Goal: Transaction & Acquisition: Purchase product/service

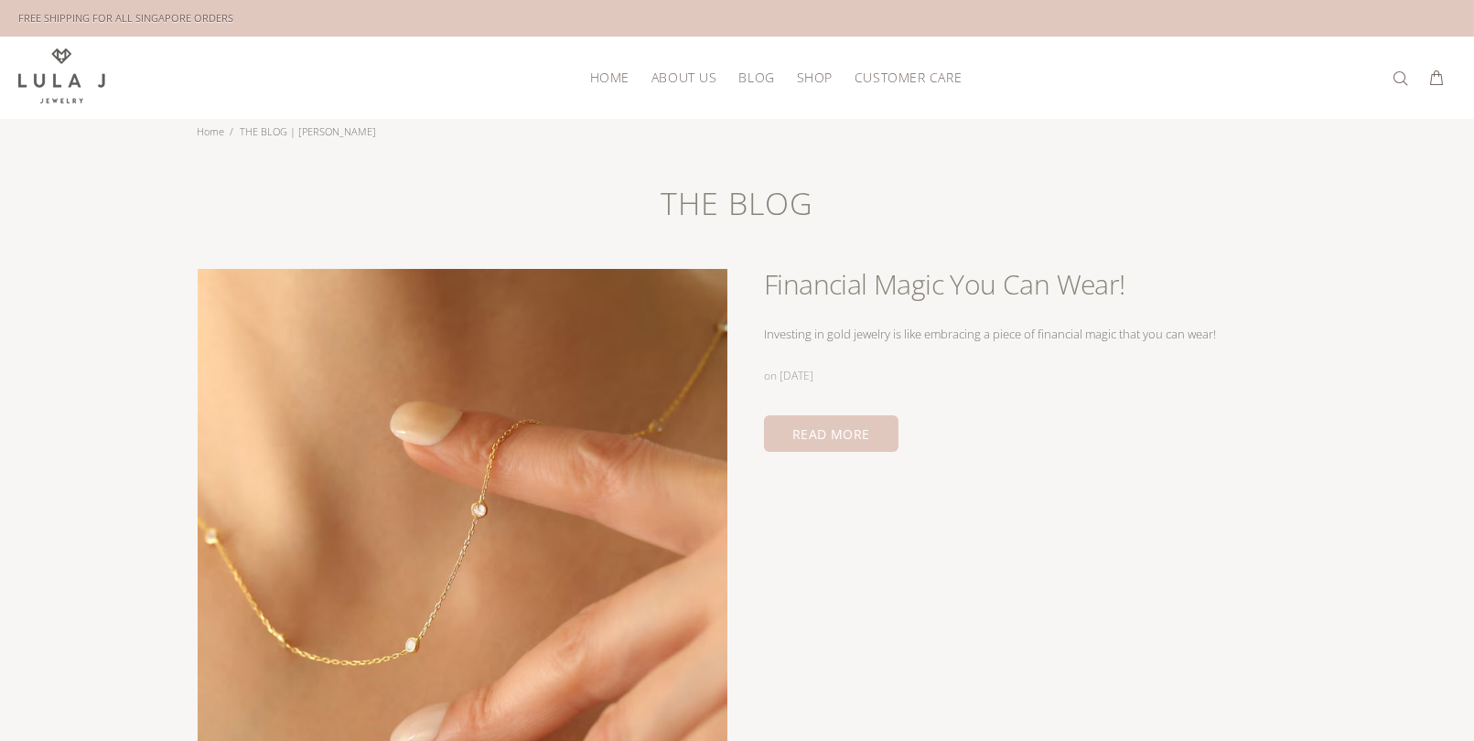
click at [654, 65] on link "ABOUT US" at bounding box center [684, 77] width 87 height 28
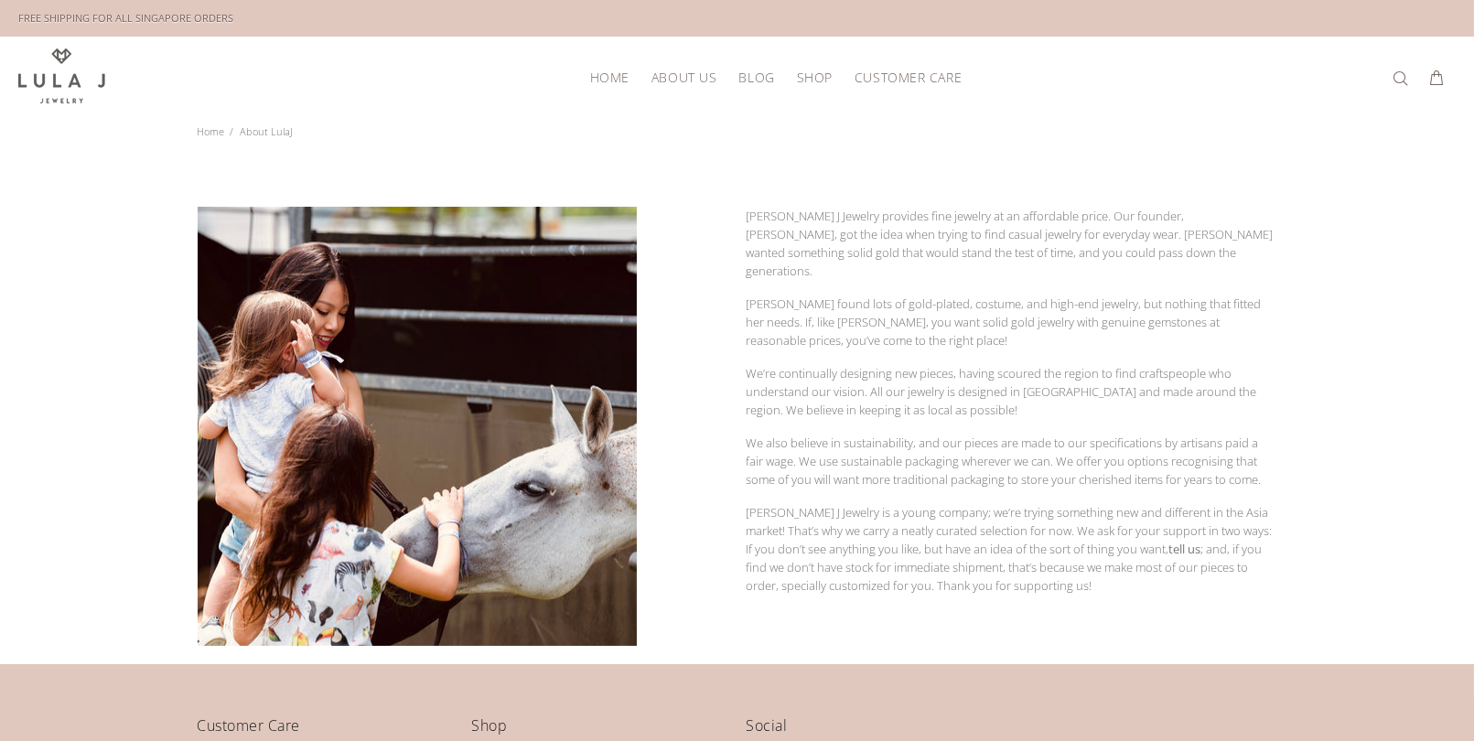
click at [771, 83] on link "BLOG" at bounding box center [757, 77] width 58 height 28
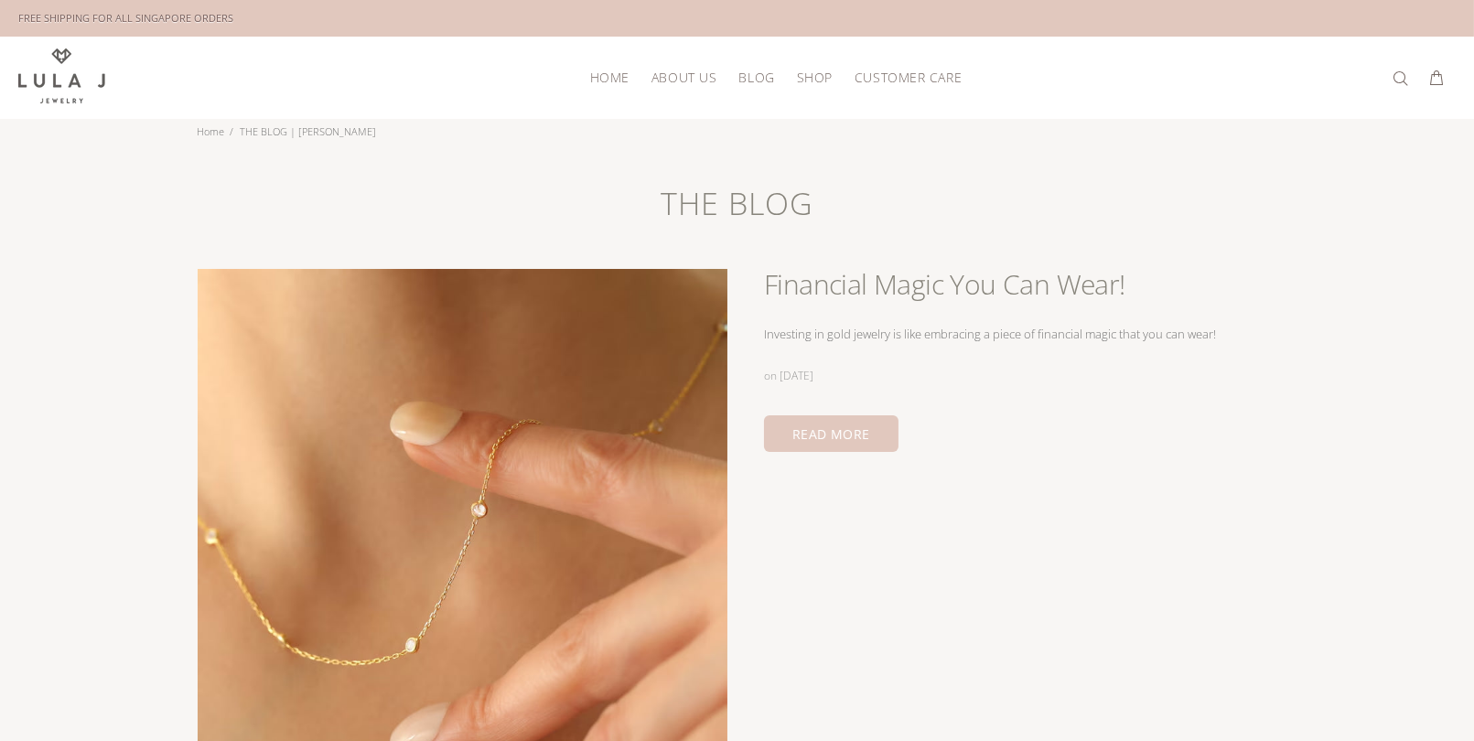
click at [593, 40] on div "HOME ABOUT US BLOG SHOP New Arrivals Bestsellers Necklaces Bracelets Earrings S…" at bounding box center [737, 78] width 1438 height 82
click at [593, 41] on div "HOME ABOUT US BLOG SHOP New Arrivals Bestsellers Necklaces Bracelets Earrings S…" at bounding box center [737, 78] width 1438 height 82
click at [754, 85] on link "BLOG" at bounding box center [757, 77] width 58 height 28
click at [796, 84] on link "SHOP" at bounding box center [815, 77] width 58 height 28
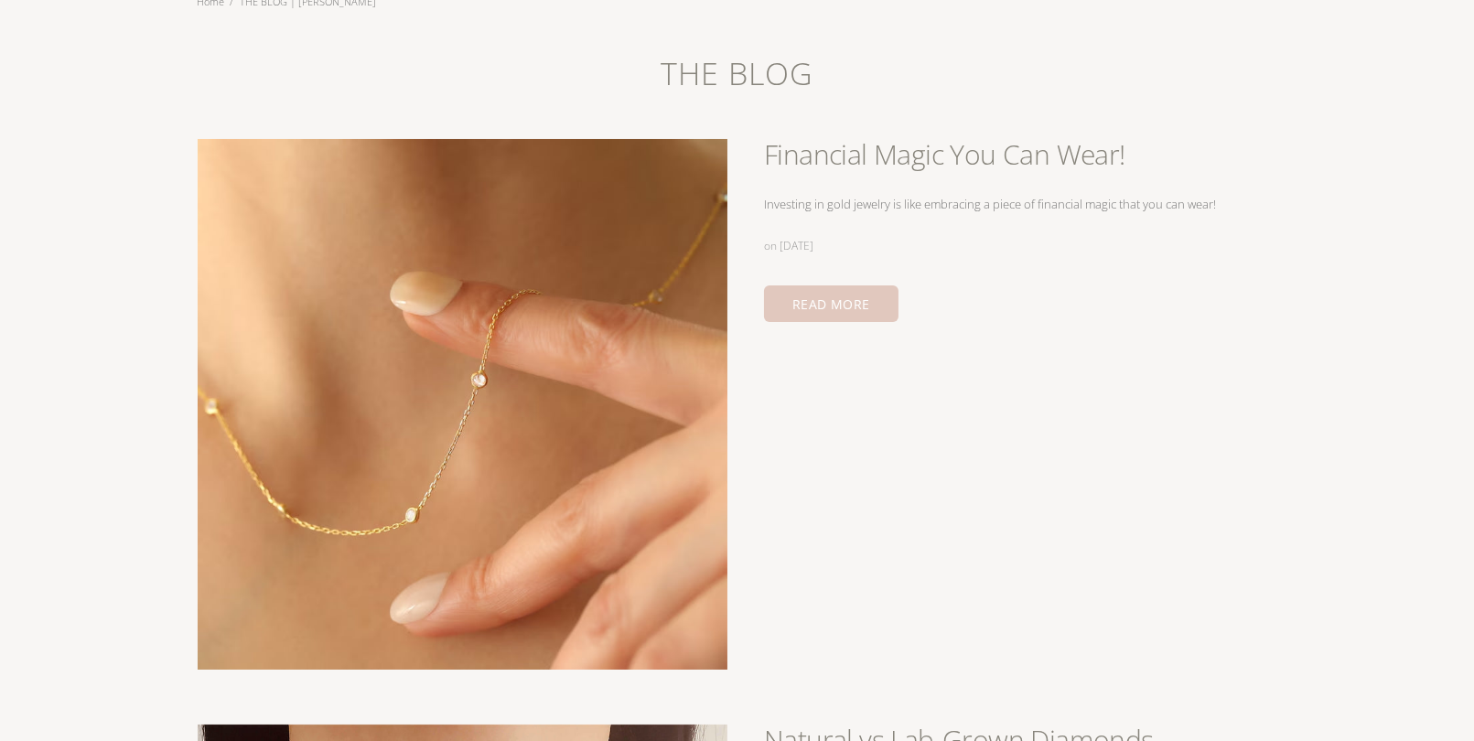
scroll to position [131, 0]
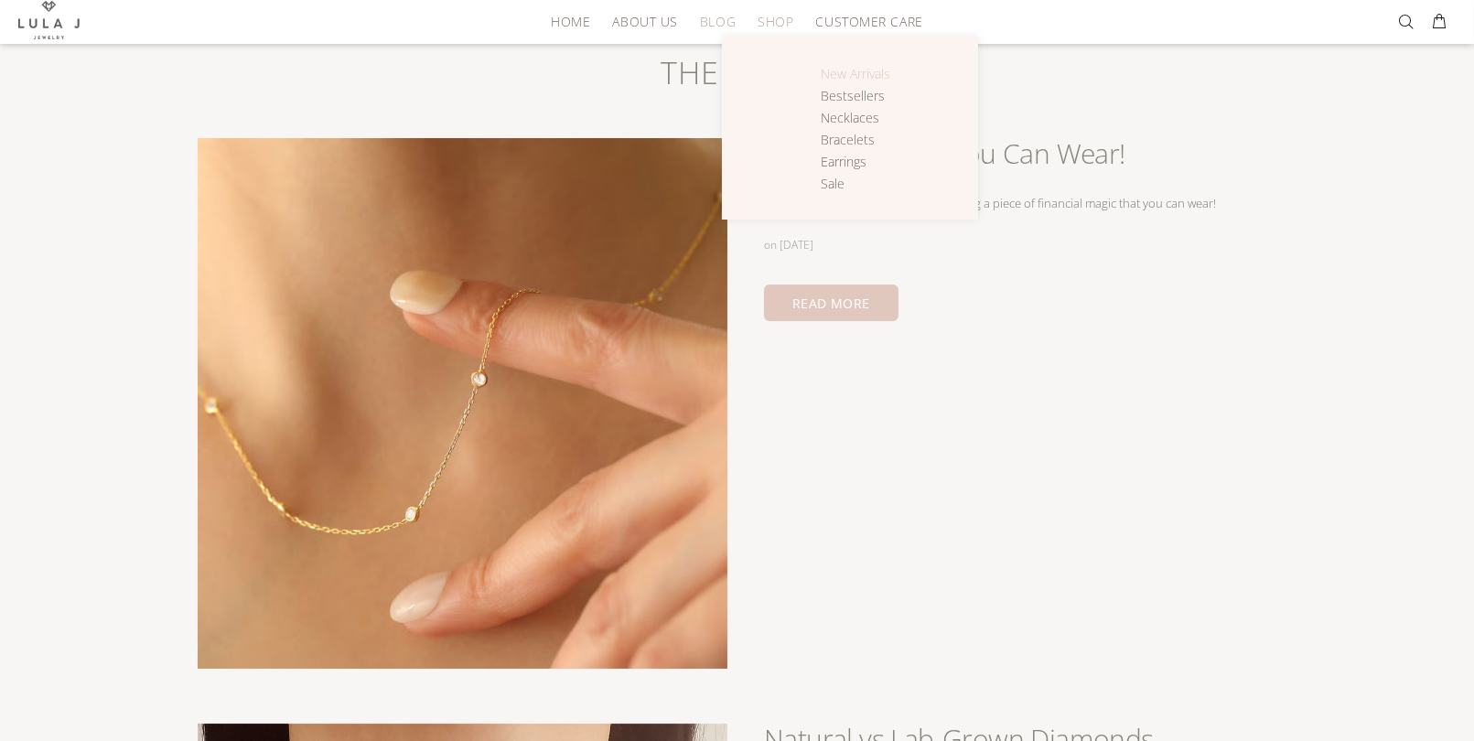
click at [858, 76] on span "New Arrivals" at bounding box center [856, 73] width 70 height 17
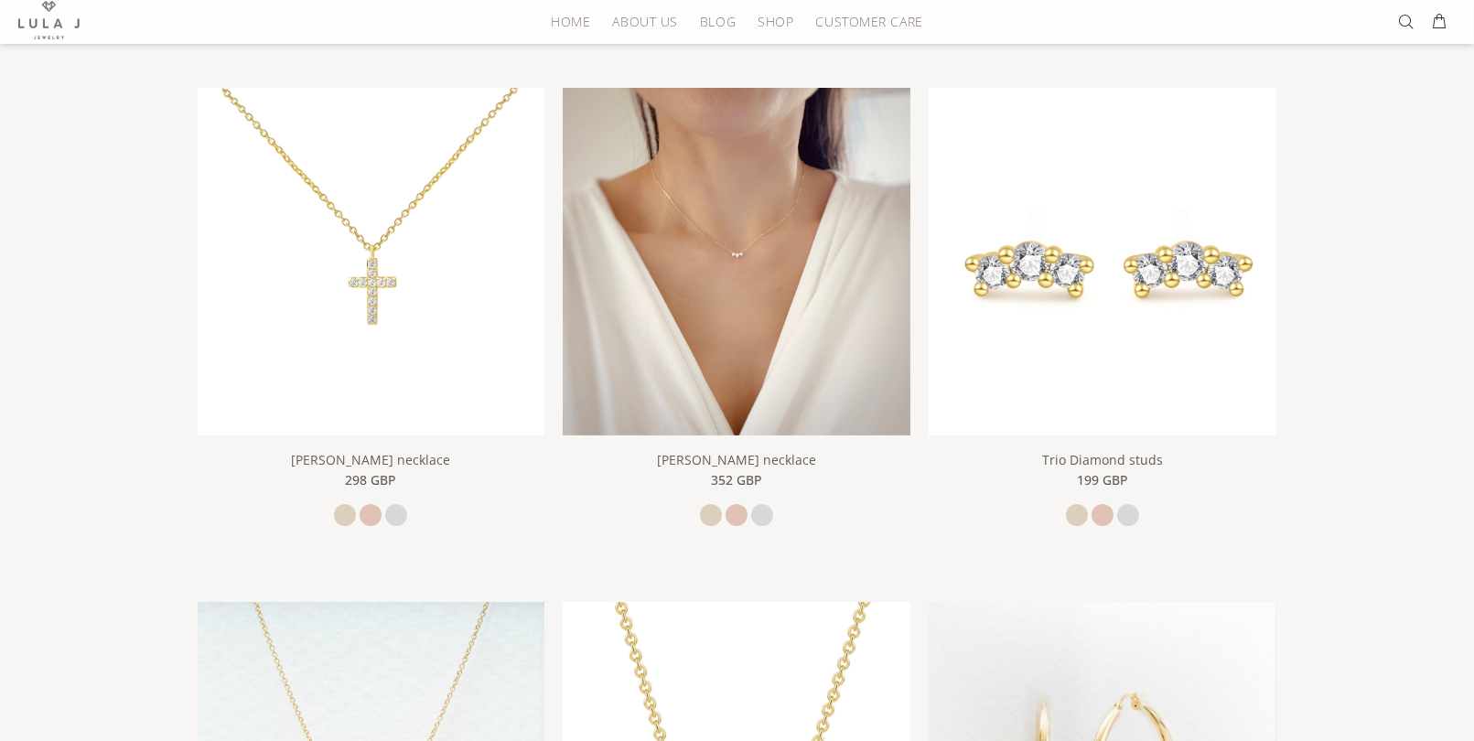
scroll to position [289, 0]
click at [735, 414] on img at bounding box center [737, 263] width 348 height 348
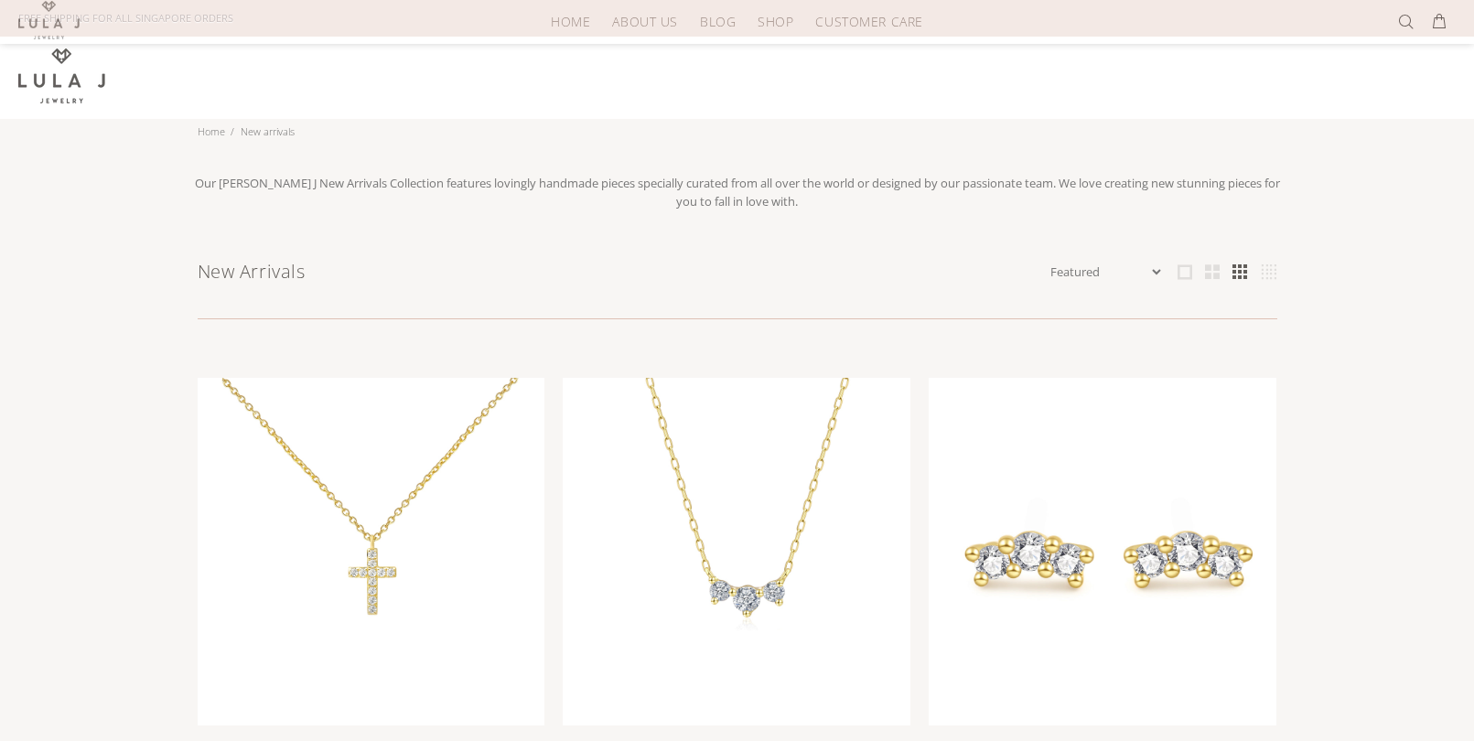
scroll to position [289, 0]
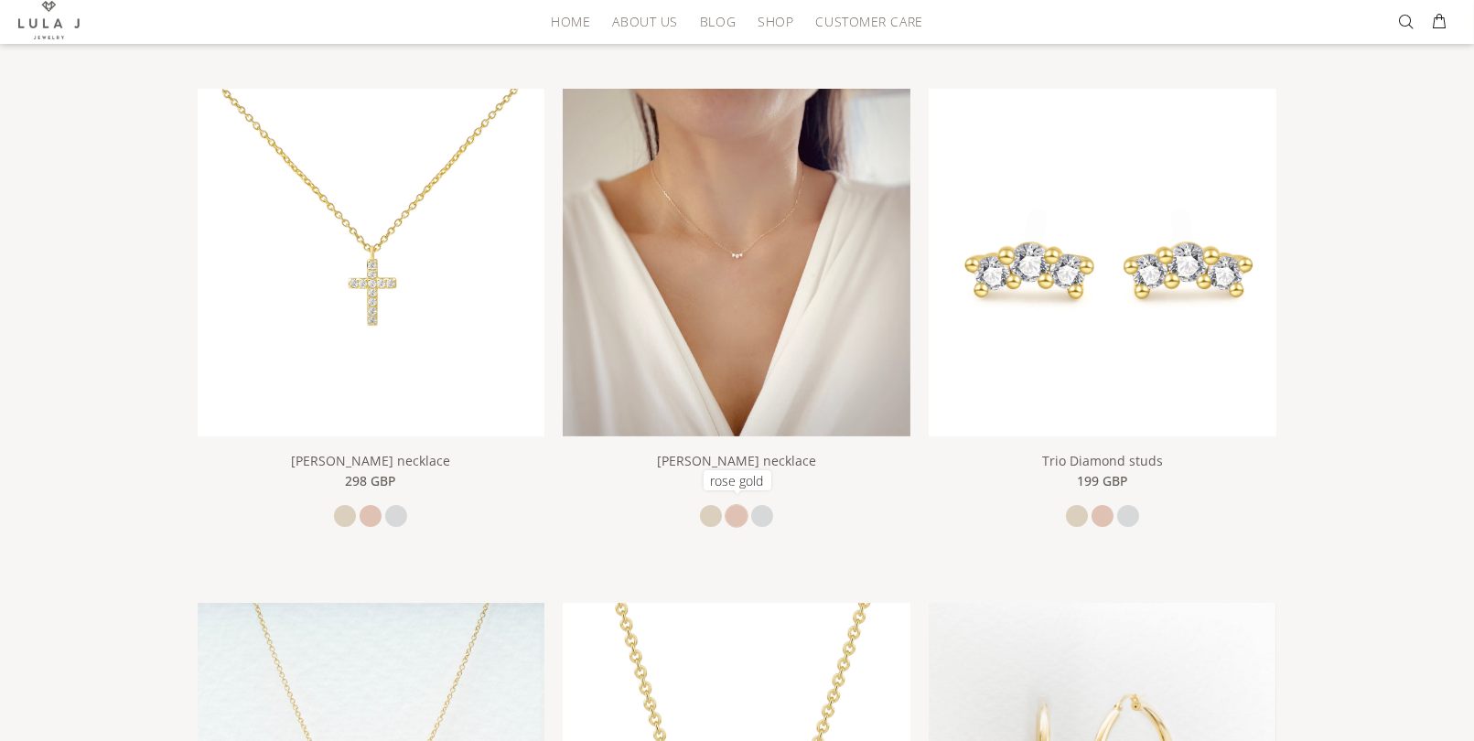
click at [733, 512] on link "rose gold" at bounding box center [737, 516] width 22 height 22
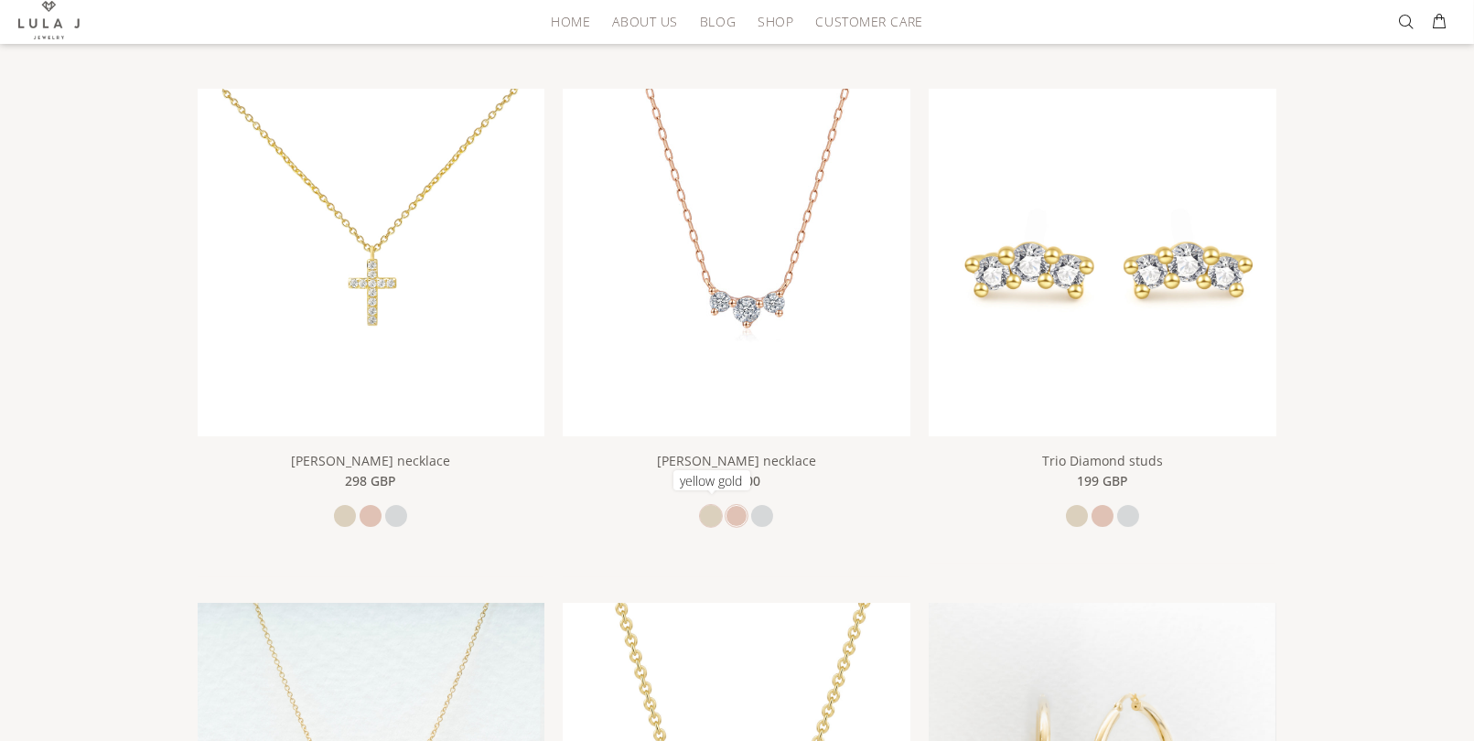
click at [709, 511] on link "yellow gold" at bounding box center [711, 516] width 22 height 22
click at [762, 510] on link "white gold" at bounding box center [762, 516] width 22 height 22
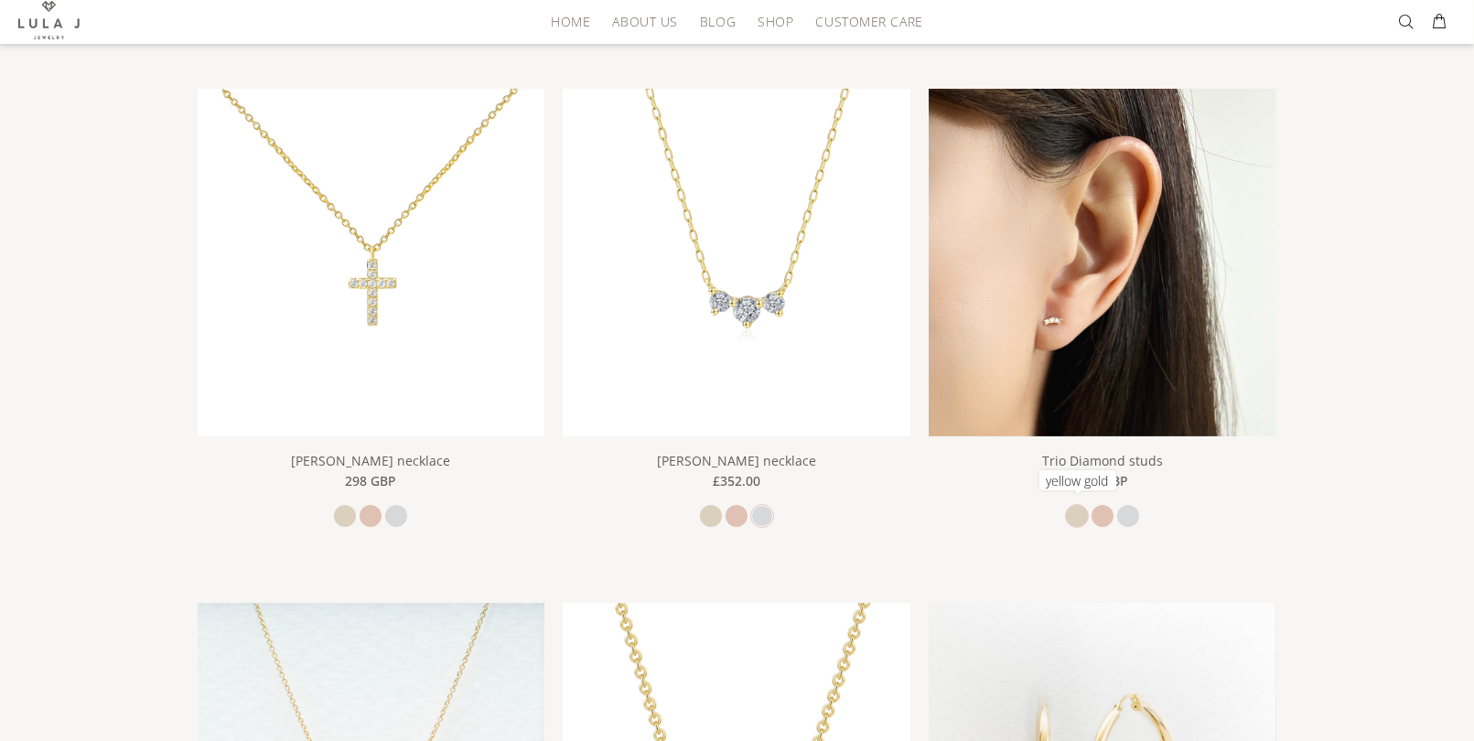
click at [1071, 512] on link at bounding box center [1077, 516] width 22 height 22
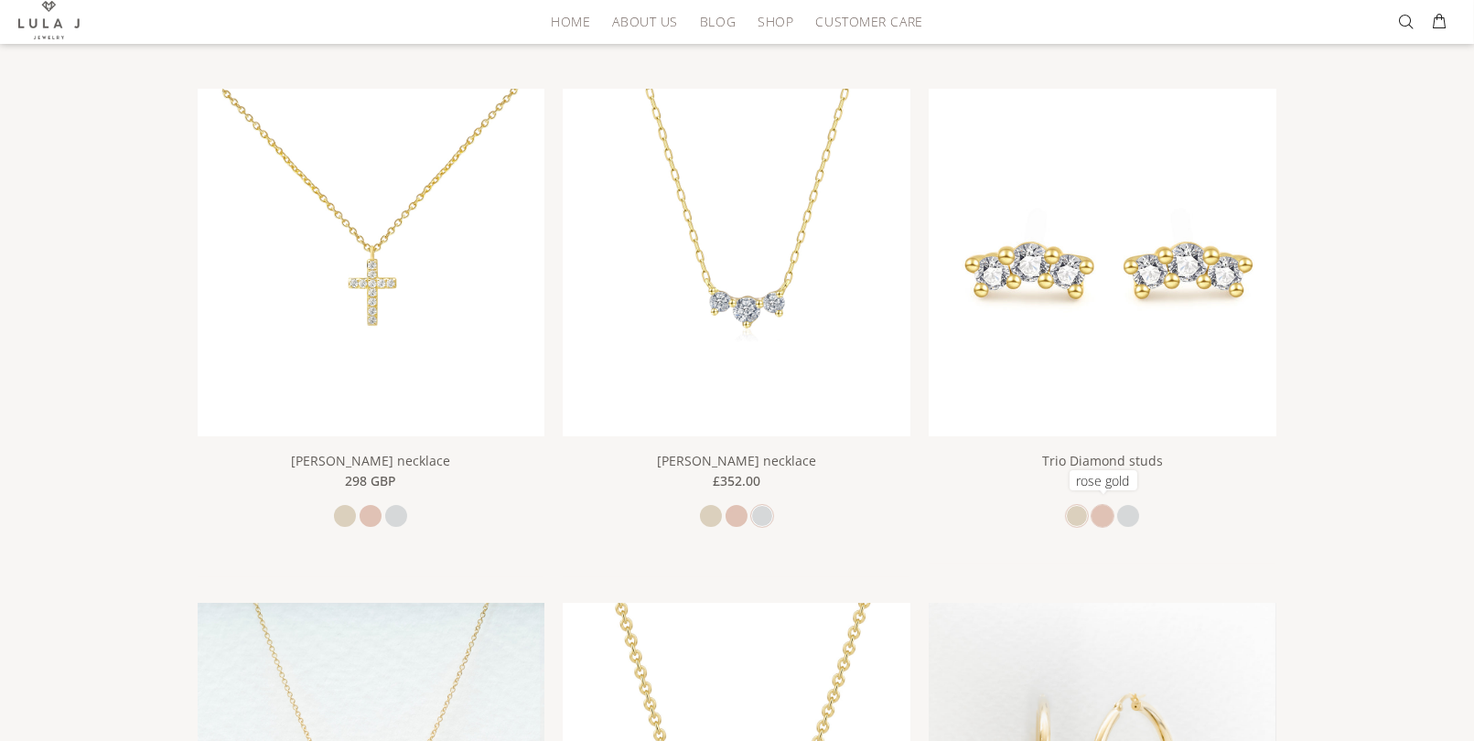
click at [1102, 512] on link at bounding box center [1103, 516] width 22 height 22
click at [1124, 512] on link at bounding box center [1128, 516] width 22 height 22
